Goal: Task Accomplishment & Management: Use online tool/utility

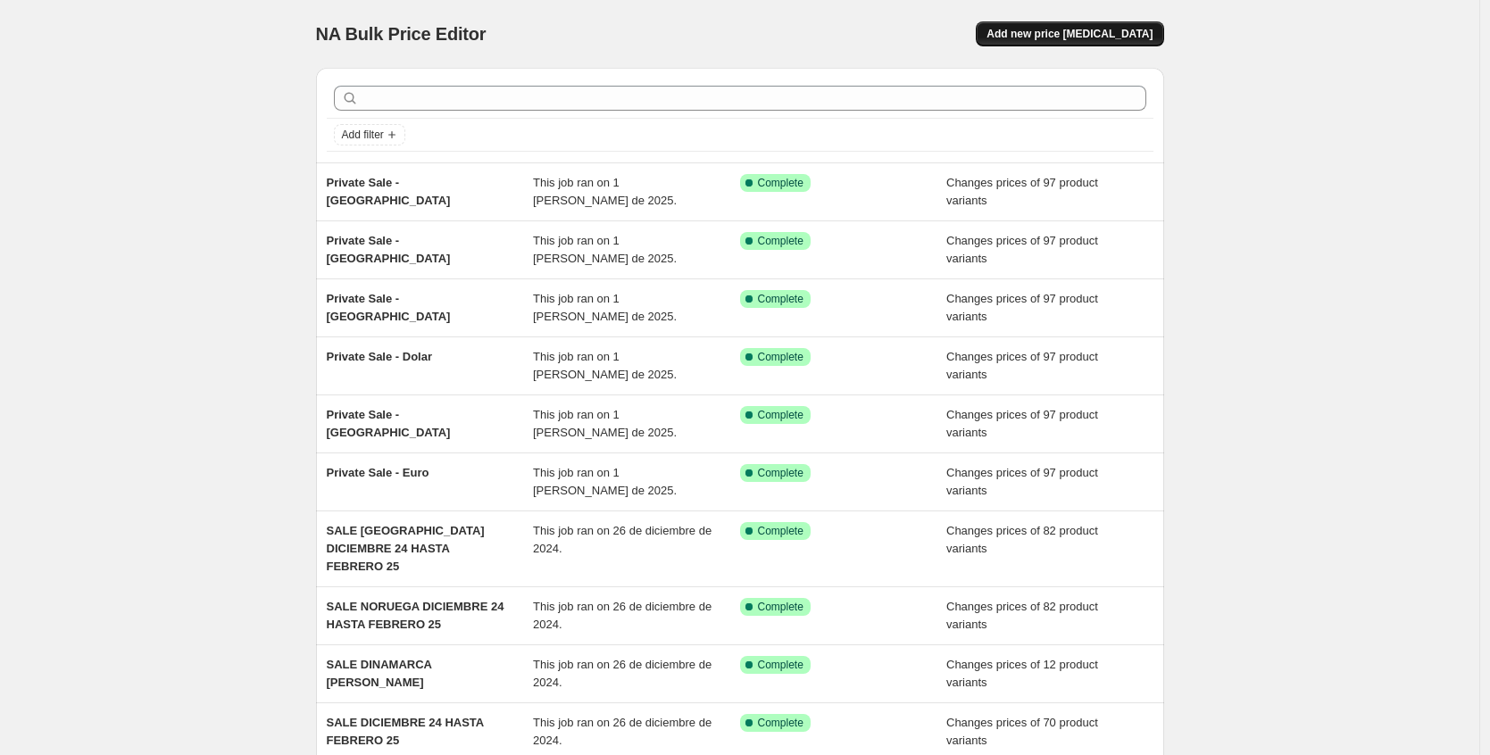
click at [1064, 30] on span "Add new price [MEDICAL_DATA]" at bounding box center [1069, 34] width 166 height 14
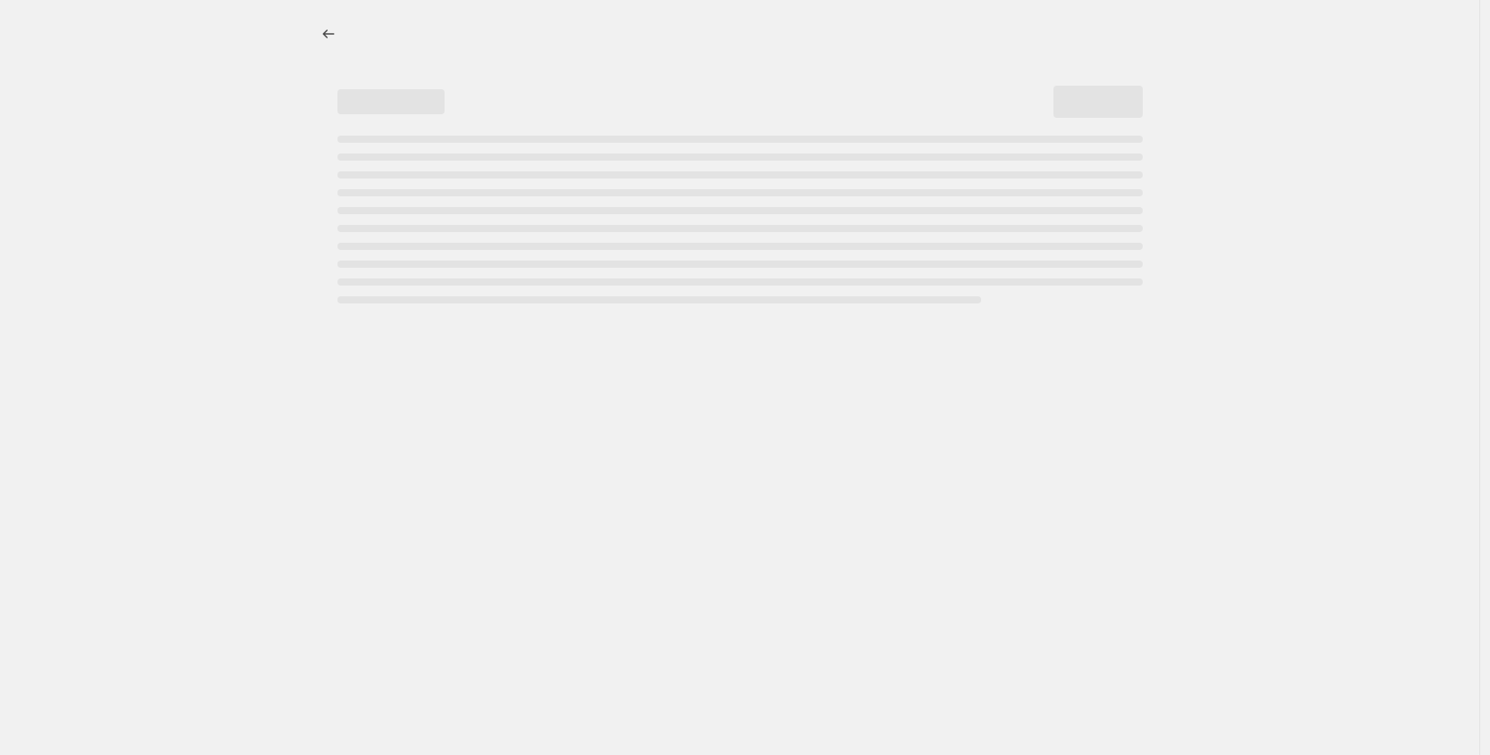
select select "percentage"
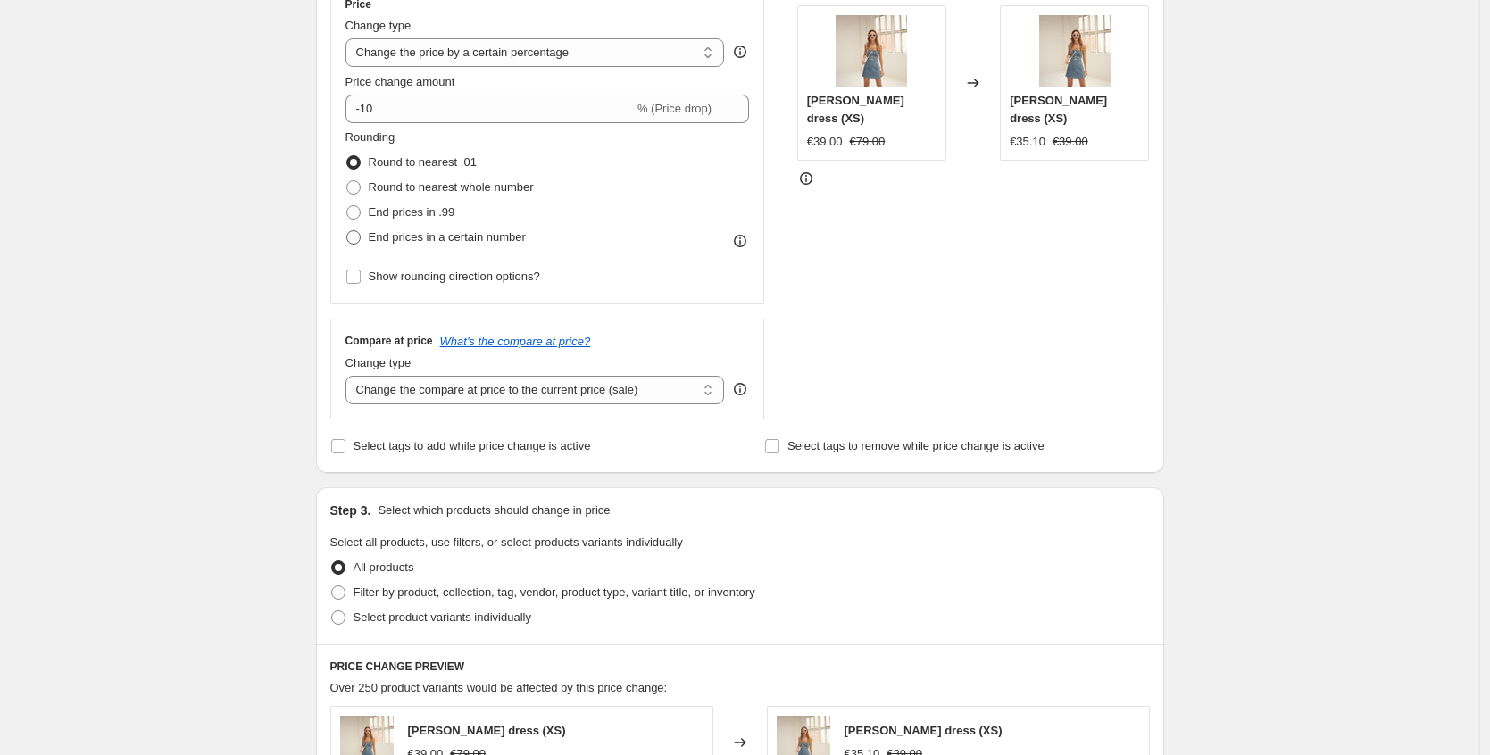
scroll to position [312, 0]
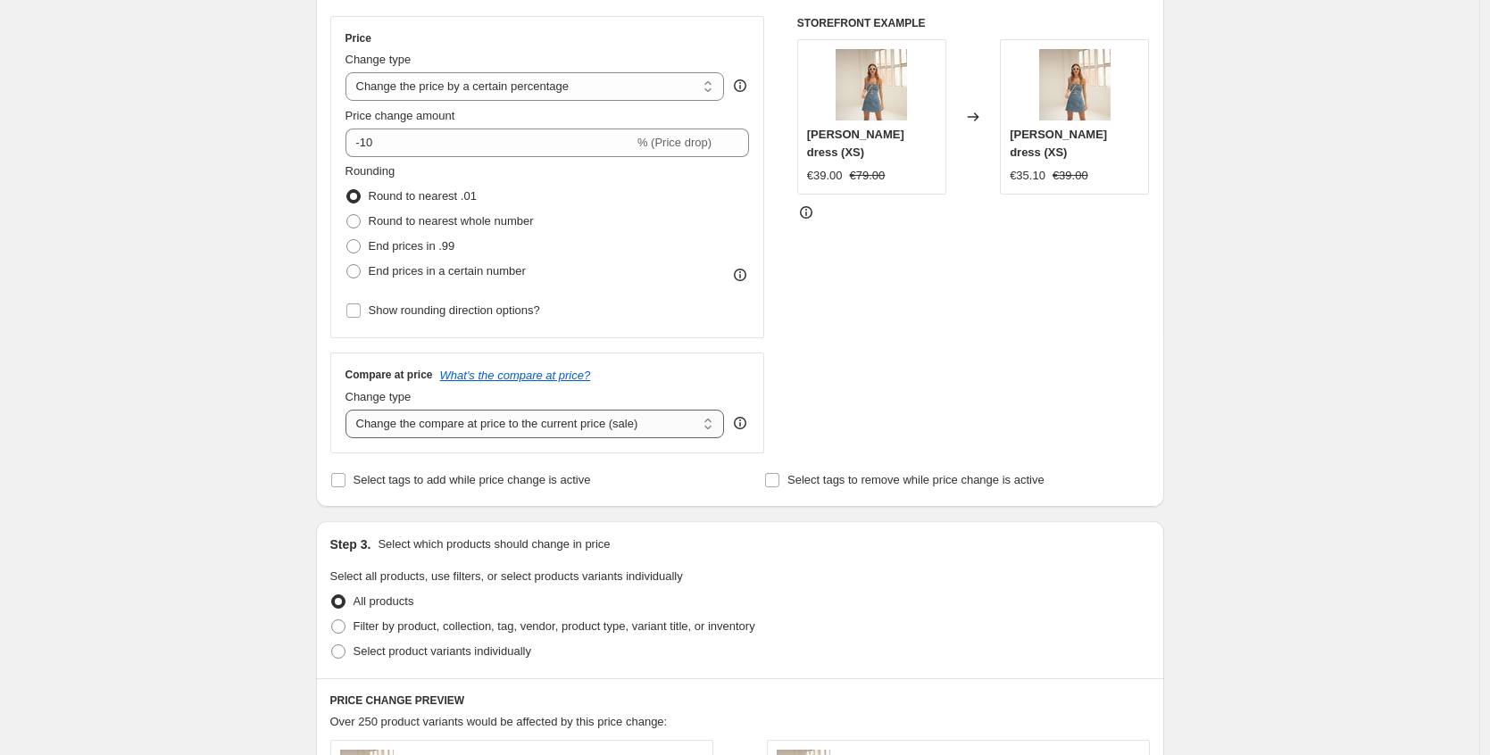
click at [570, 421] on select "Change the compare at price to the current price (sale) Change the compare at p…" at bounding box center [534, 424] width 379 height 29
select select "remove"
click at [350, 410] on select "Change the compare at price to the current price (sale) Change the compare at p…" at bounding box center [534, 424] width 379 height 29
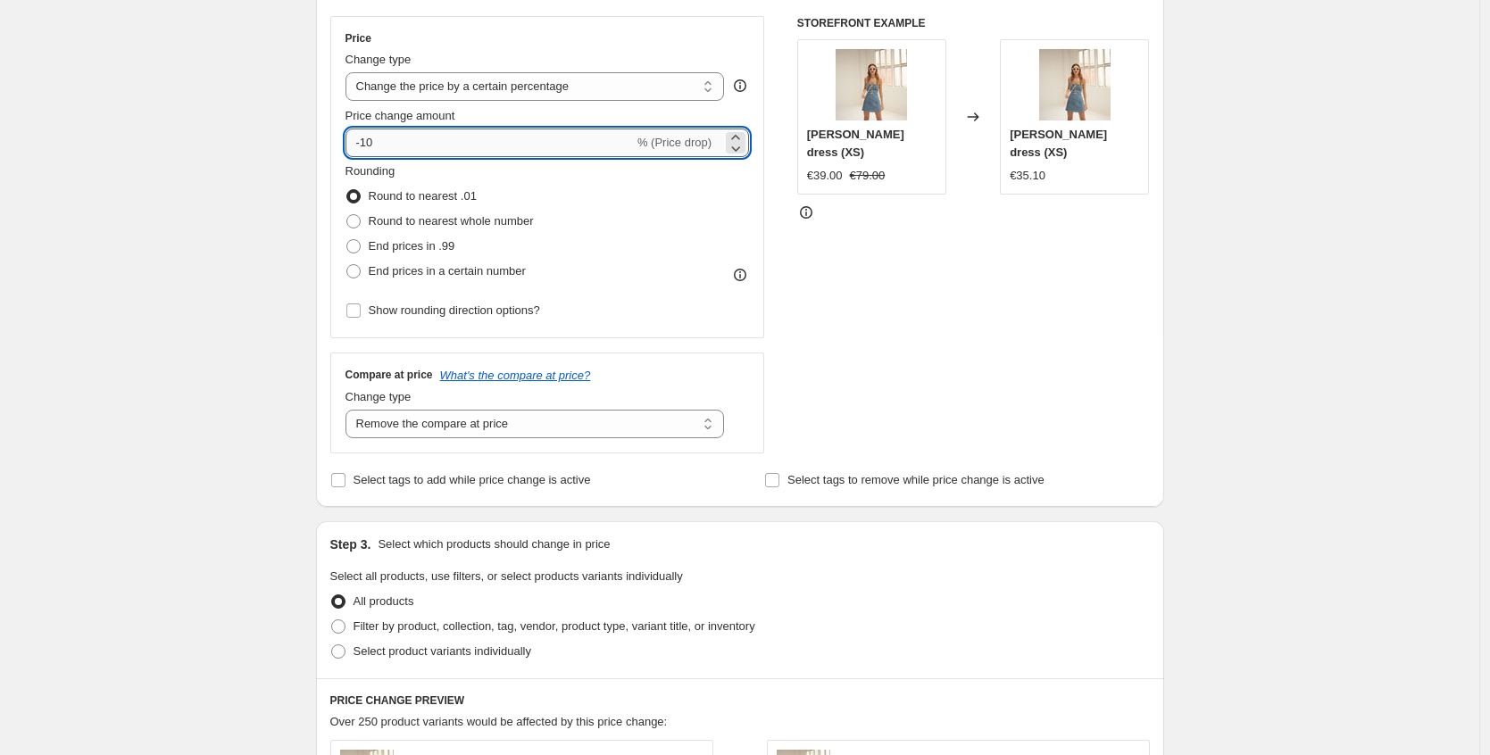
click at [560, 146] on input "-10" at bounding box center [489, 143] width 288 height 29
type input "-1"
type input "0"
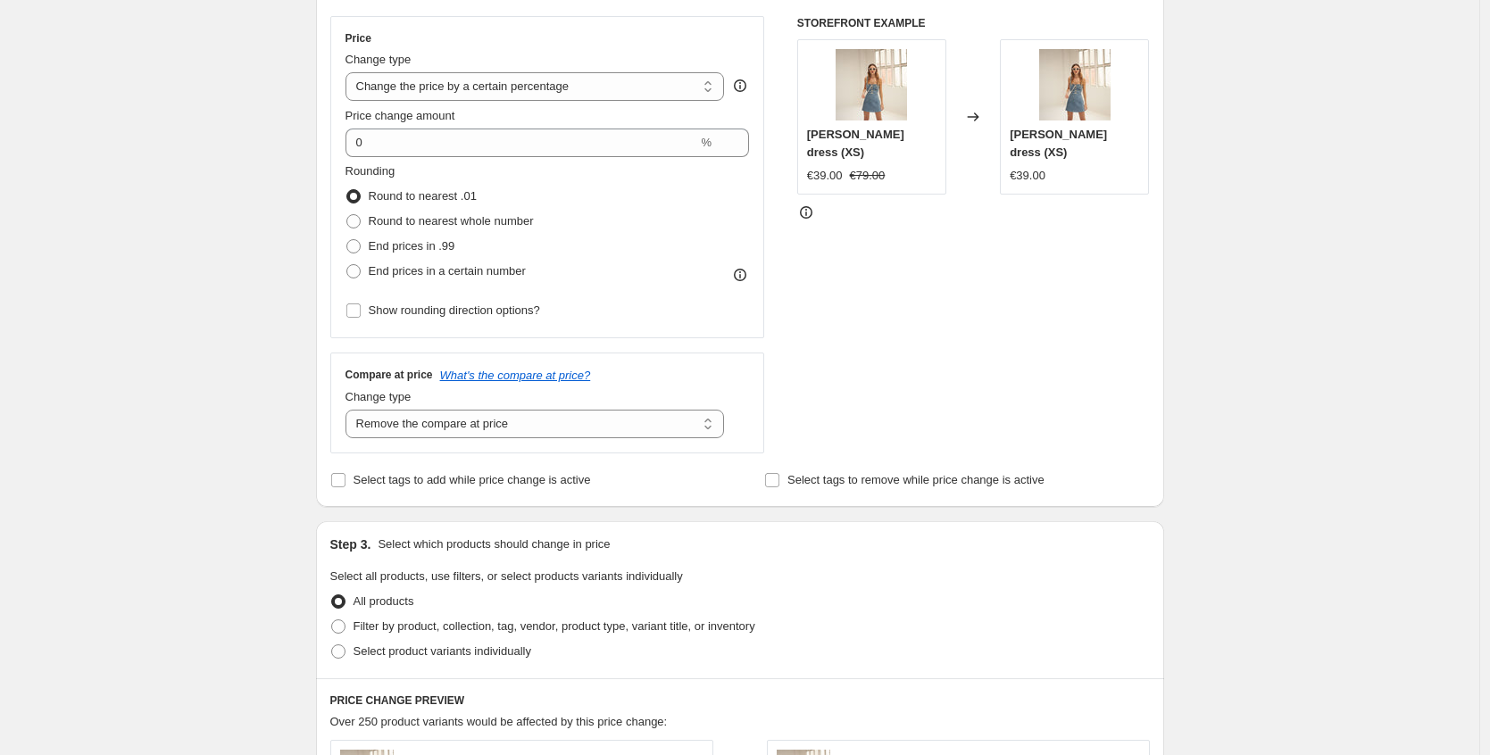
click at [851, 280] on div "STOREFRONT EXAMPLE Lucía dress (XS) €39.00 €79.00 Changed to Lucía dress (XS) €…" at bounding box center [973, 234] width 353 height 437
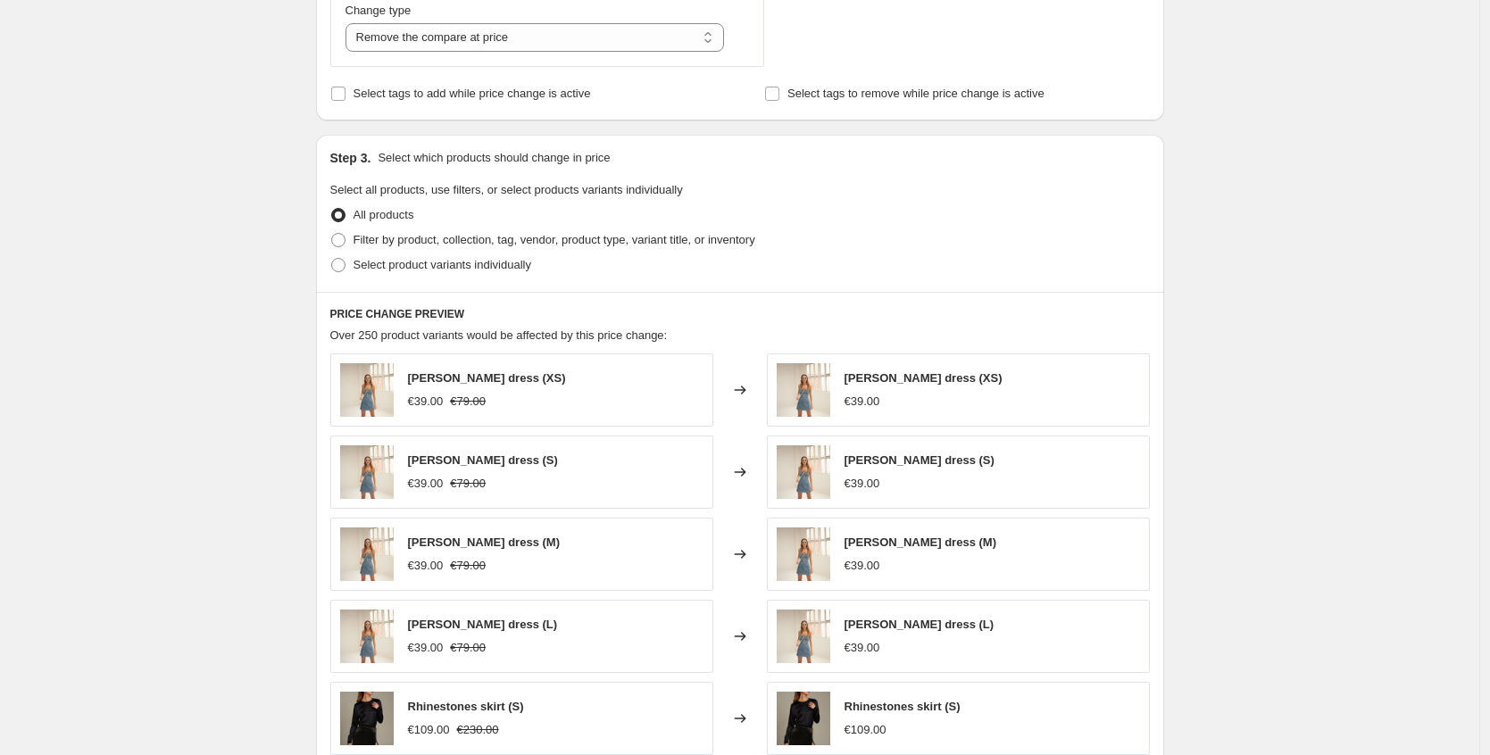
scroll to position [799, 0]
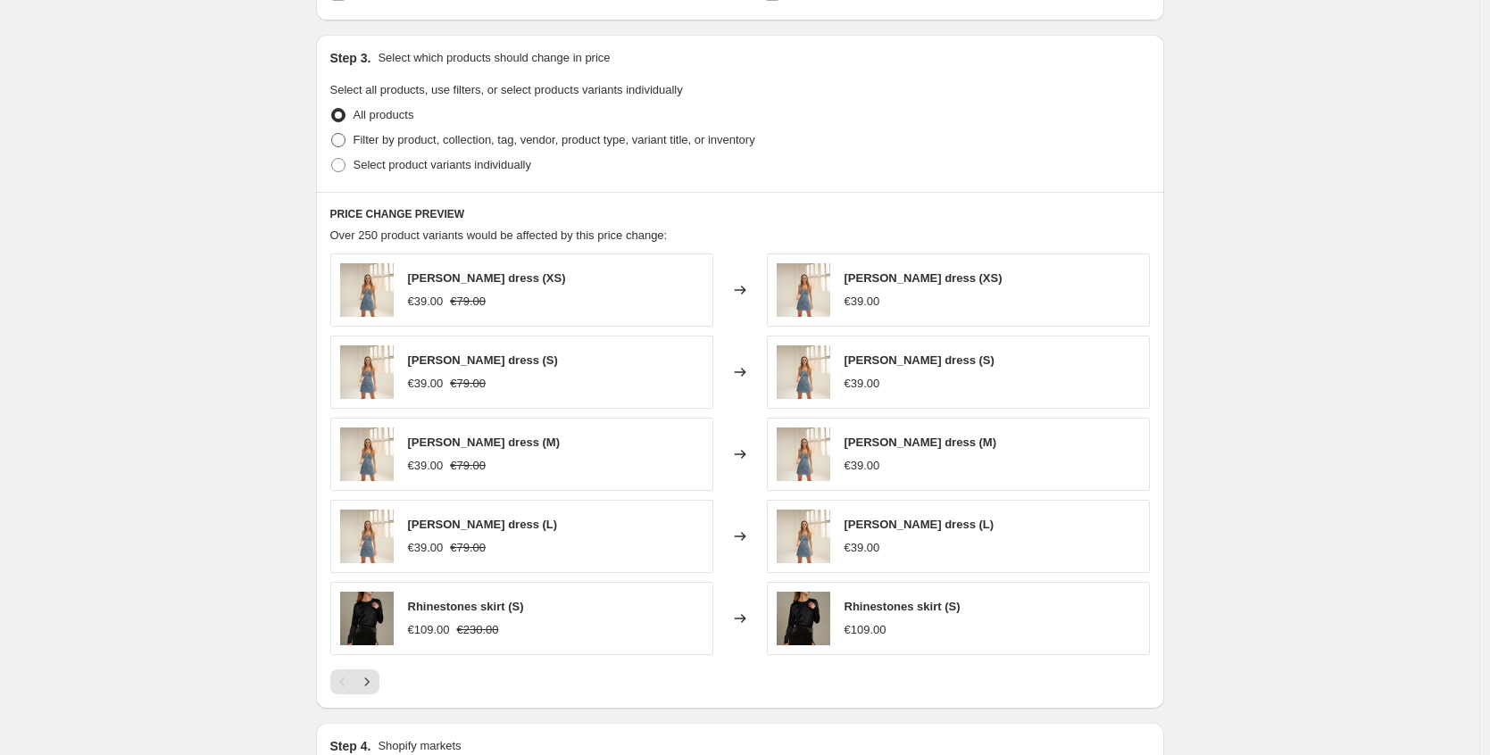
click at [458, 143] on span "Filter by product, collection, tag, vendor, product type, variant title, or inv…" at bounding box center [555, 139] width 402 height 13
click at [332, 134] on input "Filter by product, collection, tag, vendor, product type, variant title, or inv…" at bounding box center [331, 133] width 1 height 1
radio input "true"
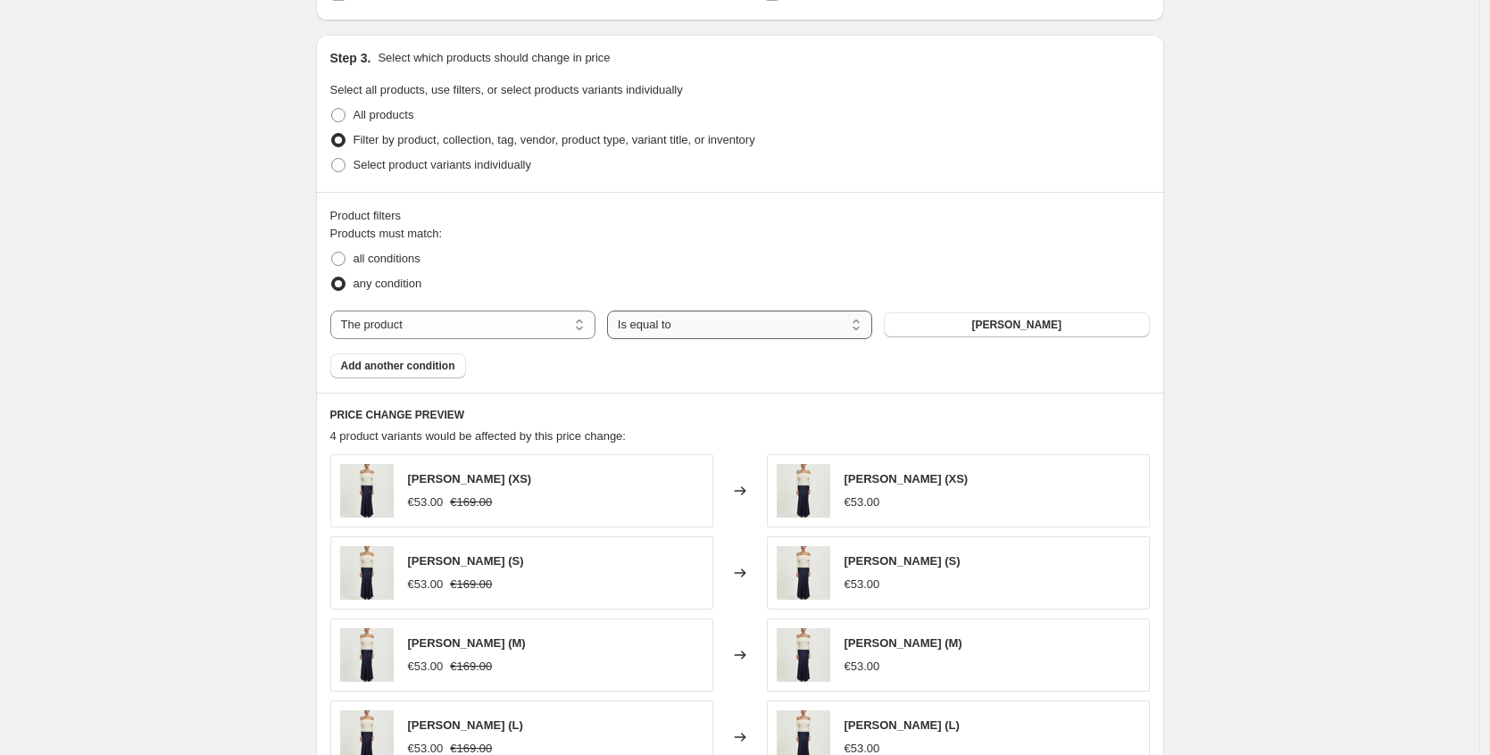
click at [738, 328] on select "Is equal to Is not equal to" at bounding box center [739, 325] width 265 height 29
click at [612, 311] on select "Is equal to Is not equal to" at bounding box center [739, 325] width 265 height 29
click at [462, 328] on select "The product The product's collection The product's tag The product's vendor The…" at bounding box center [462, 325] width 265 height 29
select select "product_type"
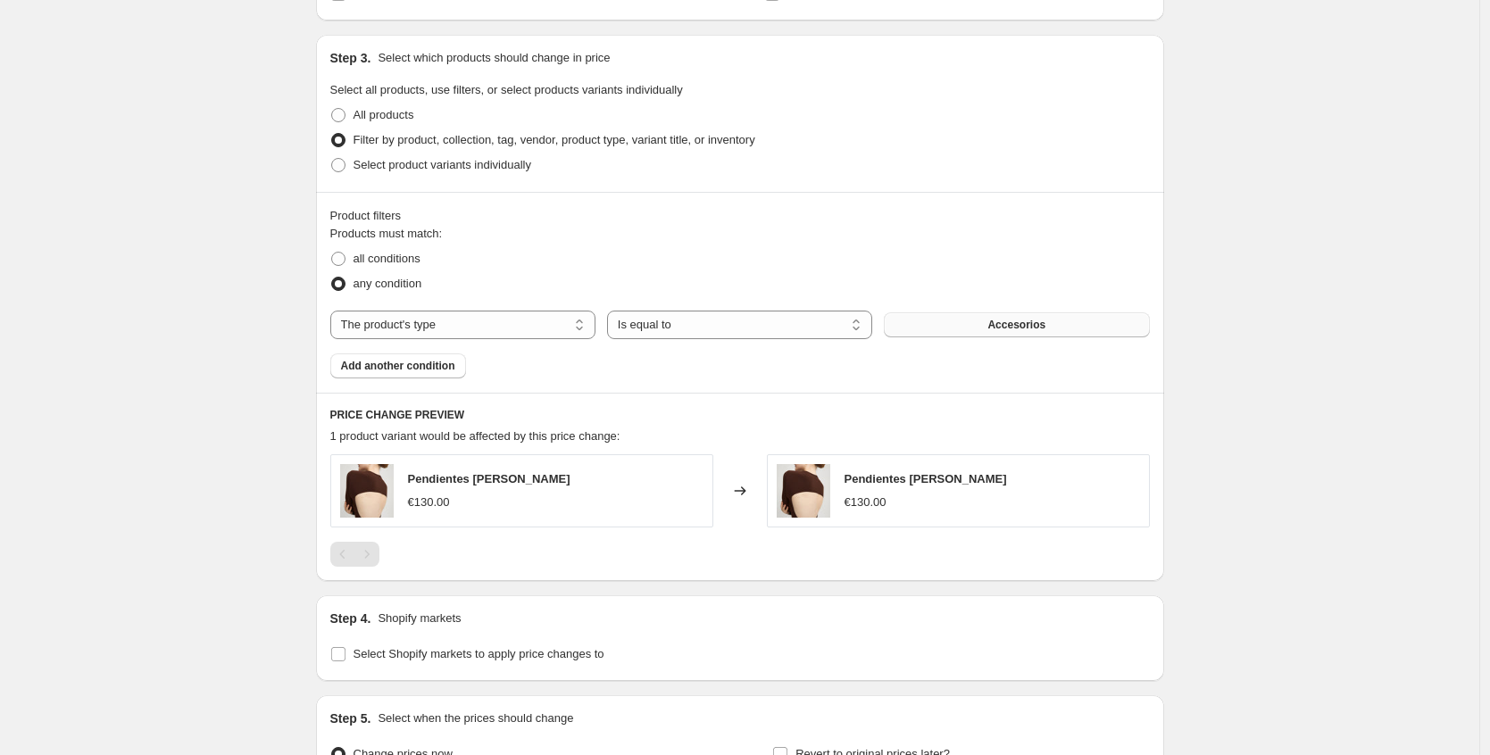
click at [1006, 328] on span "Accesorios" at bounding box center [1016, 325] width 58 height 14
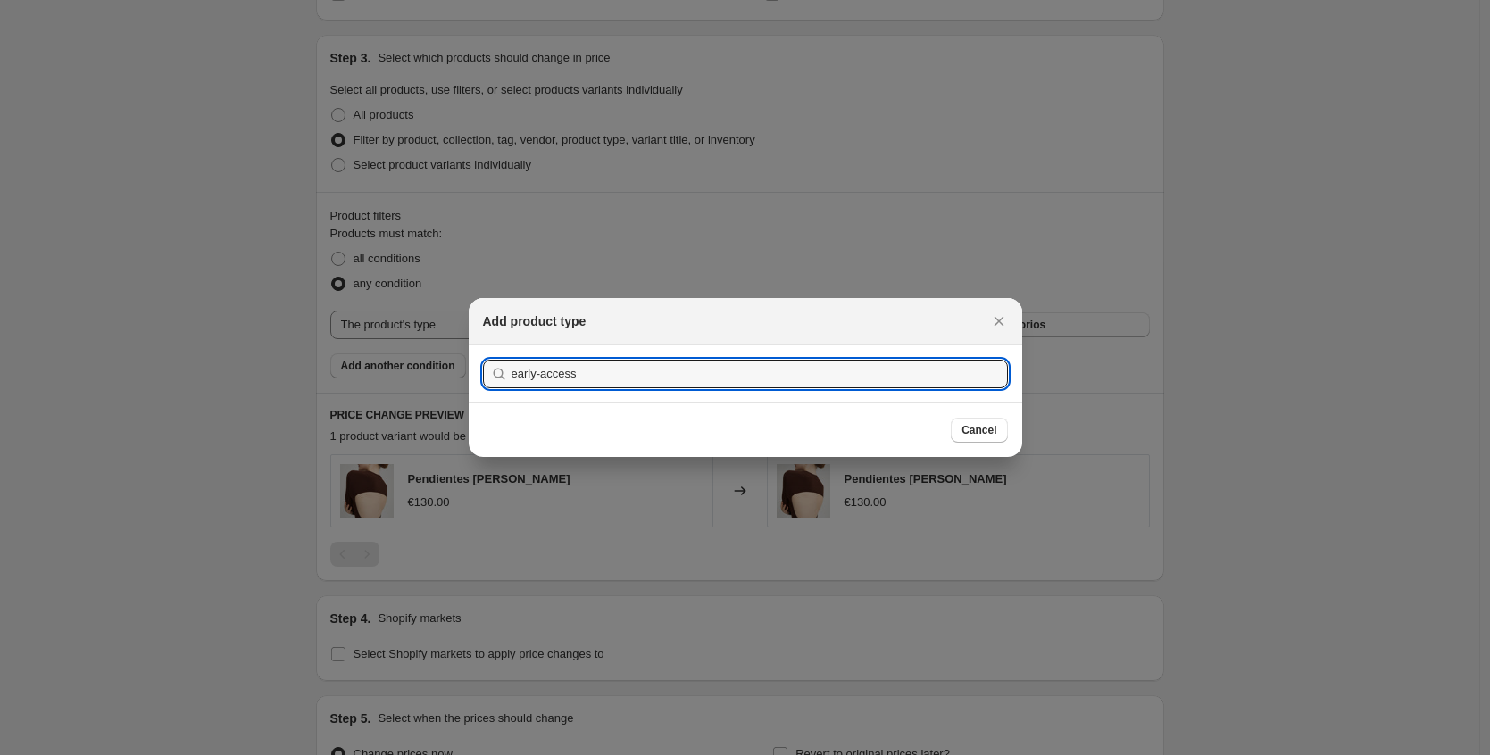
type input "early-access"
click at [483, 345] on button "Submit" at bounding box center [508, 354] width 51 height 19
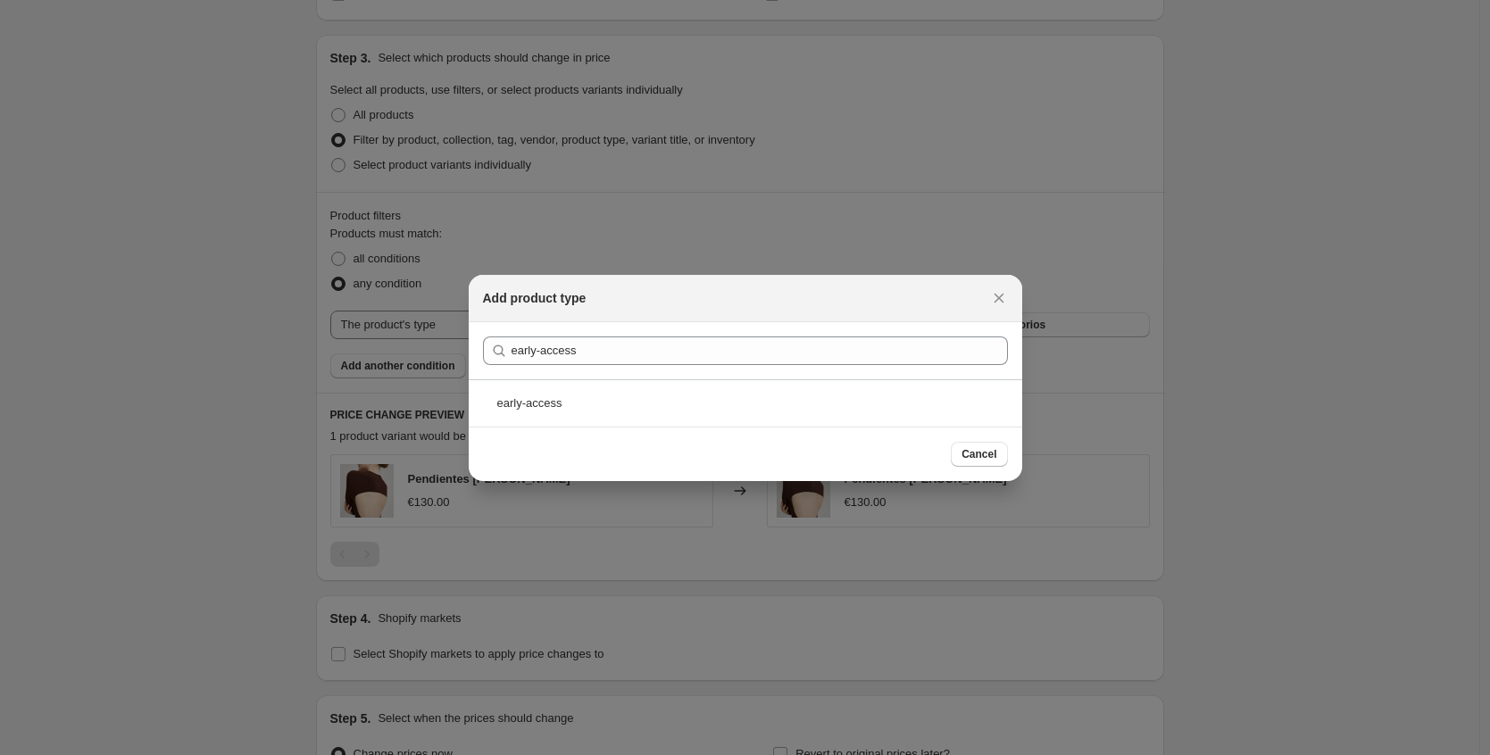
click at [801, 429] on div "Cancel" at bounding box center [745, 454] width 553 height 54
click at [799, 412] on div "early-access" at bounding box center [745, 402] width 553 height 47
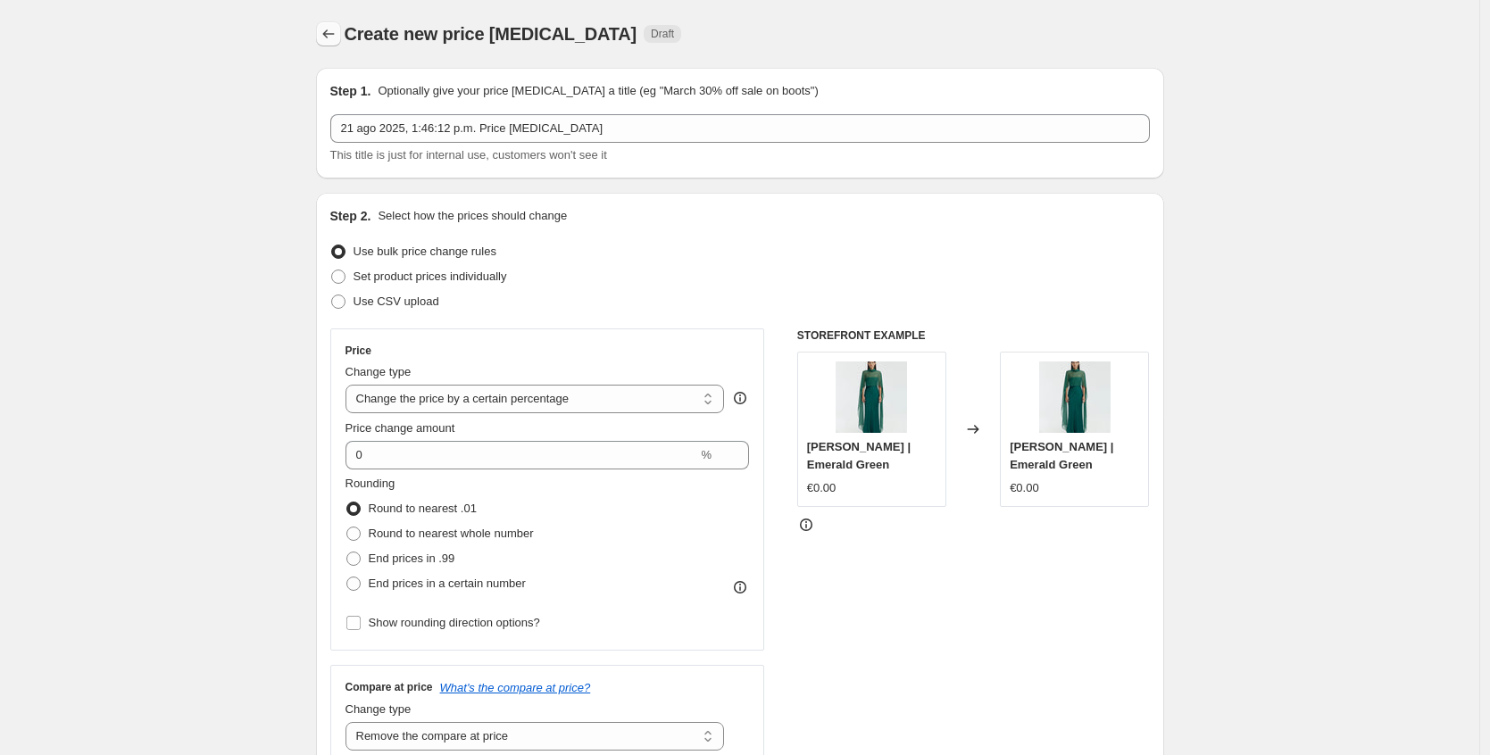
click at [331, 32] on icon "Price change jobs" at bounding box center [329, 34] width 18 height 18
